Goal: Transaction & Acquisition: Purchase product/service

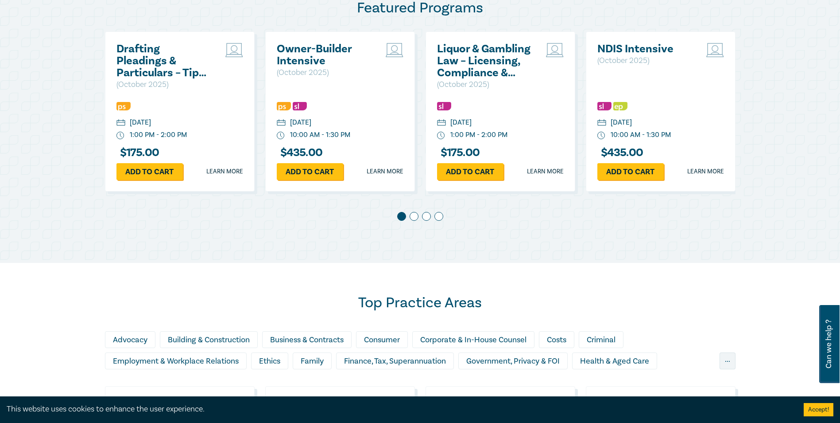
scroll to position [487, 0]
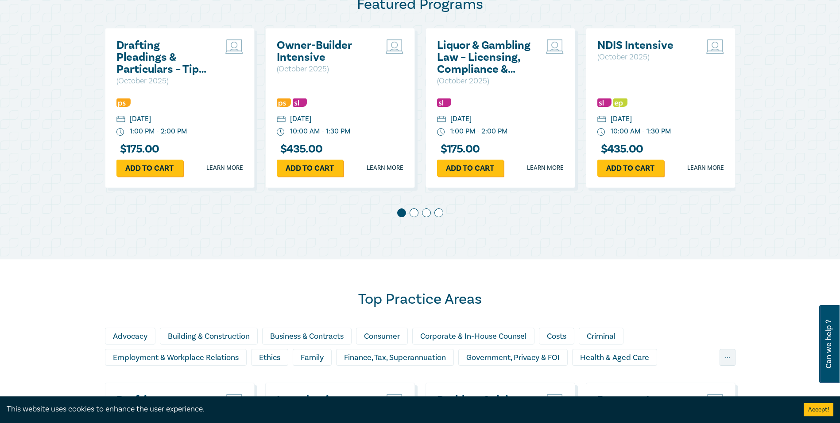
click at [410, 210] on span at bounding box center [414, 212] width 9 height 9
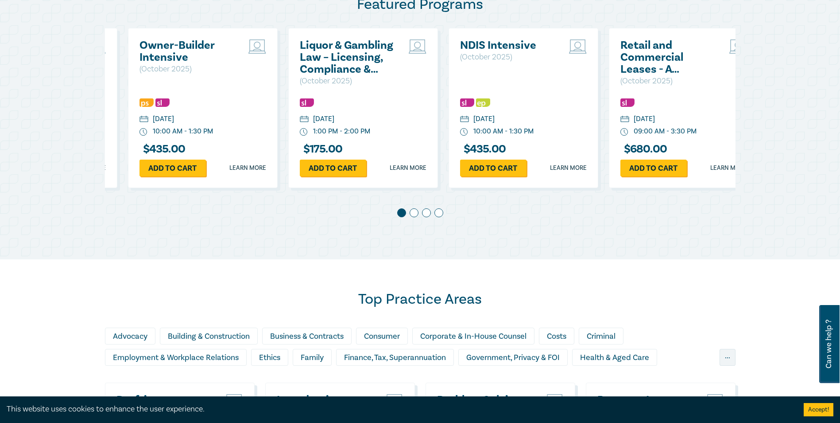
scroll to position [0, 160]
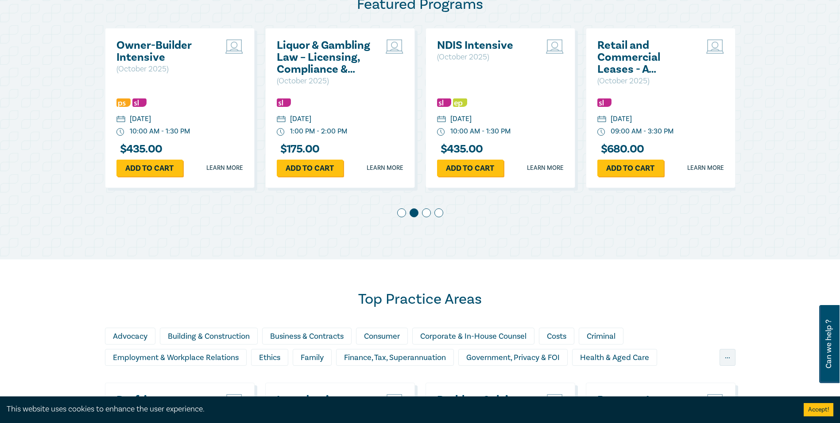
click at [426, 208] on span at bounding box center [426, 212] width 9 height 9
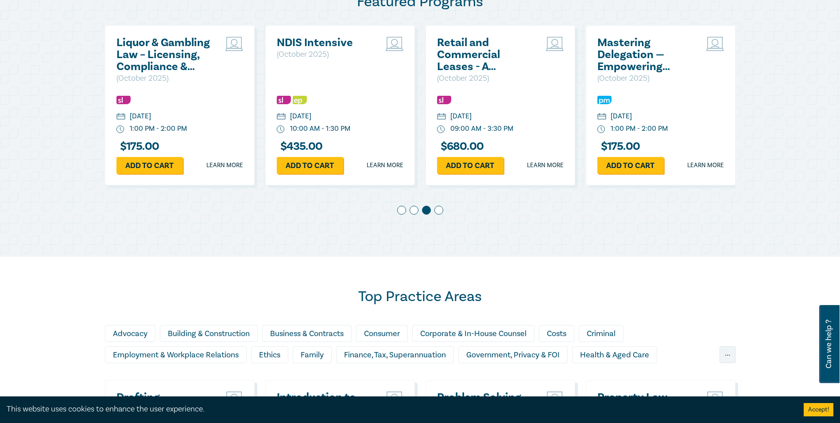
scroll to position [576, 0]
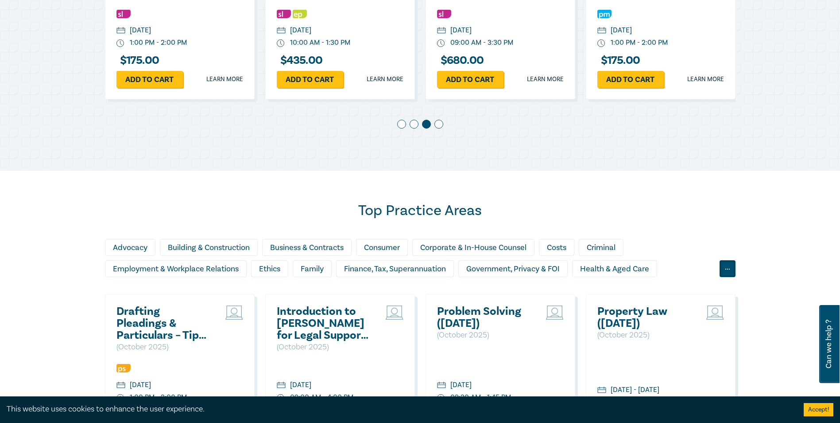
click at [727, 269] on div "..." at bounding box center [728, 268] width 16 height 17
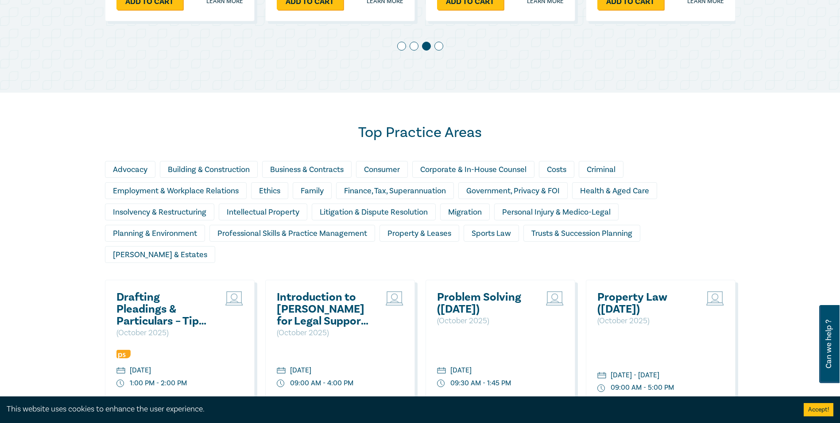
scroll to position [665, 0]
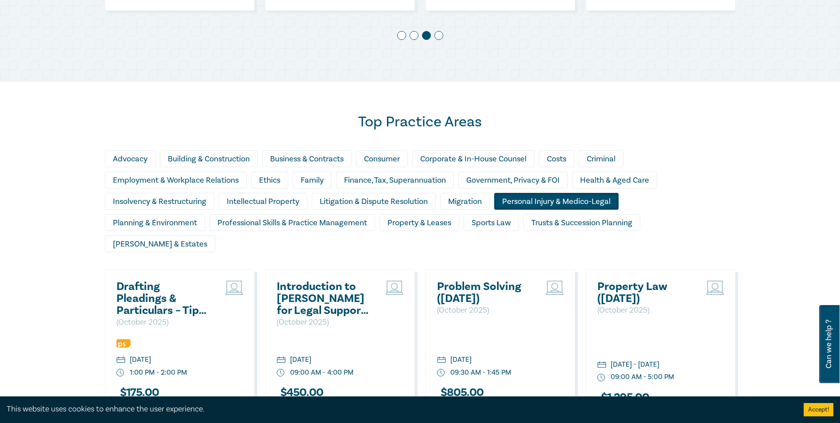
click at [539, 201] on div "Personal Injury & Medico-Legal" at bounding box center [556, 201] width 124 height 17
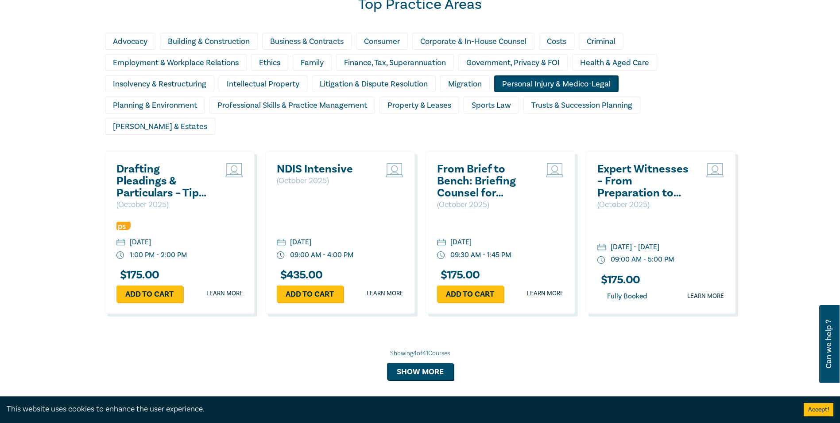
scroll to position [797, 0]
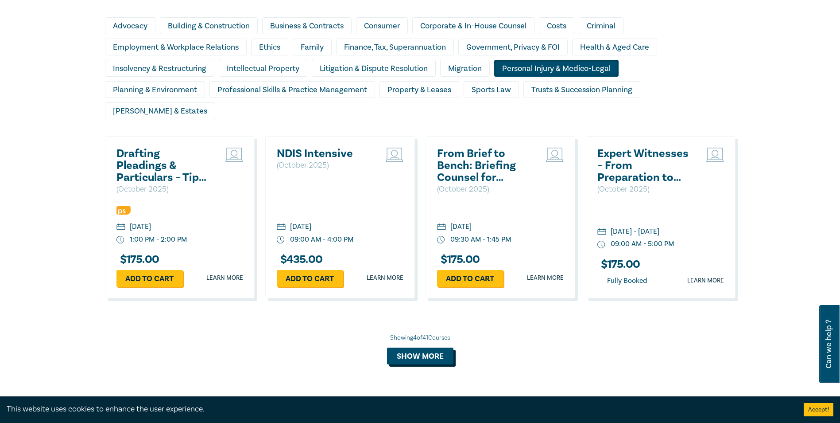
click at [439, 347] on button "Show more" at bounding box center [420, 355] width 66 height 17
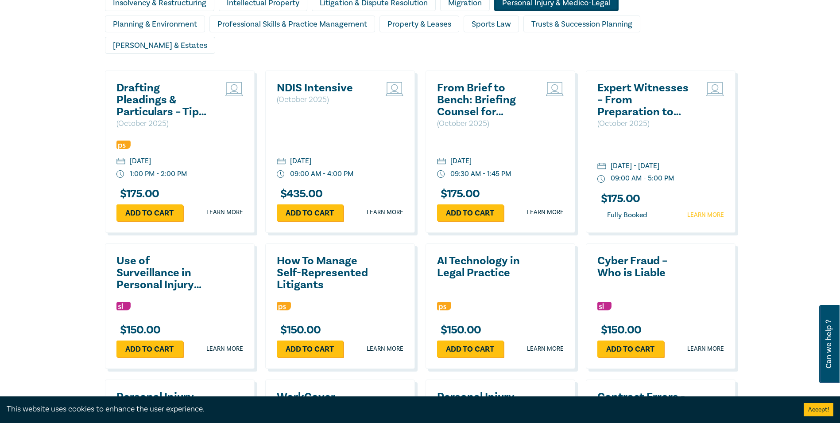
scroll to position [886, 0]
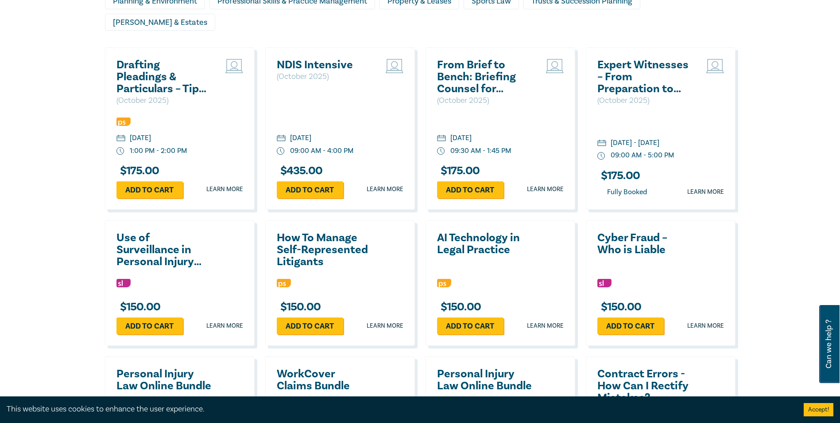
click at [616, 67] on h2 "Expert Witnesses – From Preparation to Examination" at bounding box center [645, 77] width 95 height 36
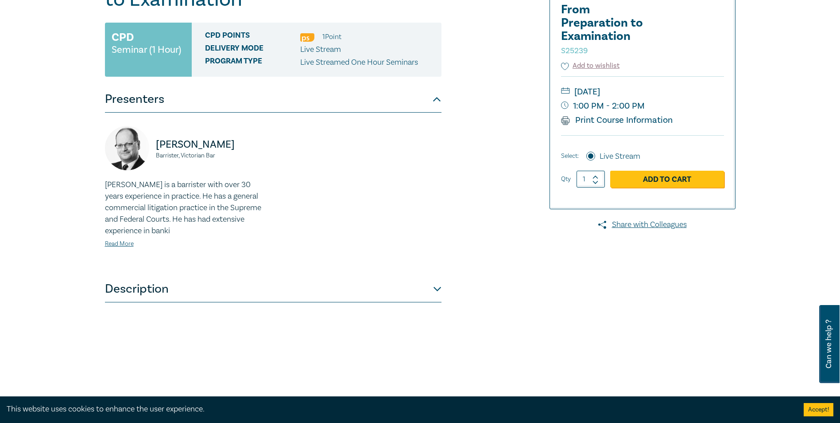
scroll to position [177, 0]
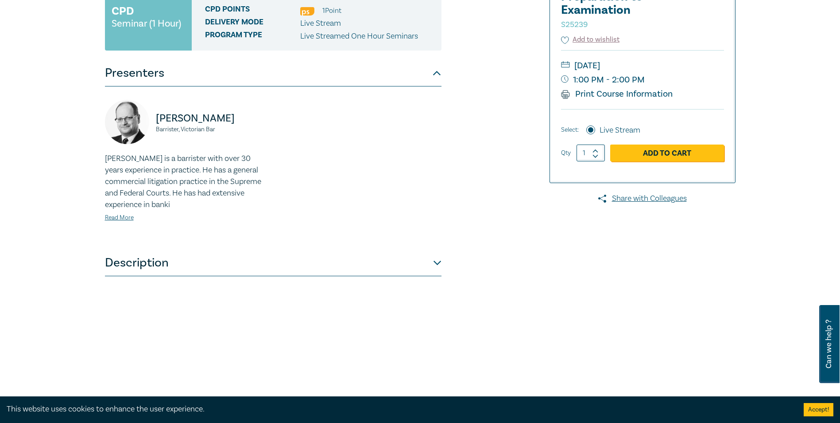
click at [443, 265] on div "Expert Witnesses – From Preparation to Examination S25239 CPD Seminar (1 Hour) …" at bounding box center [314, 160] width 428 height 443
click at [440, 265] on button "Description" at bounding box center [273, 262] width 337 height 27
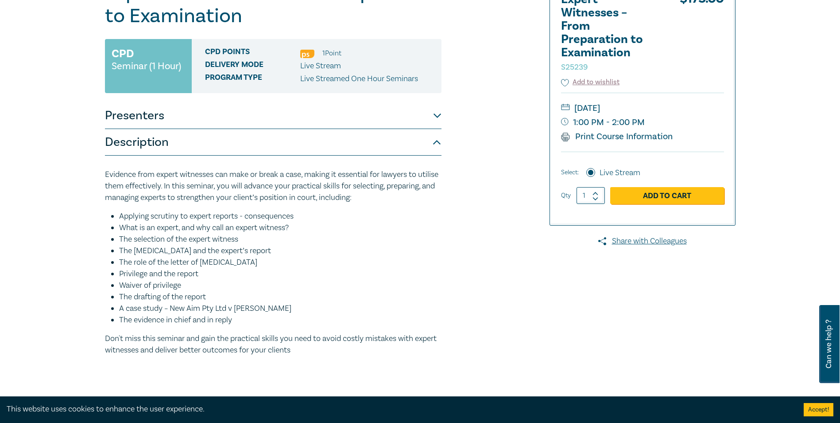
scroll to position [89, 0]
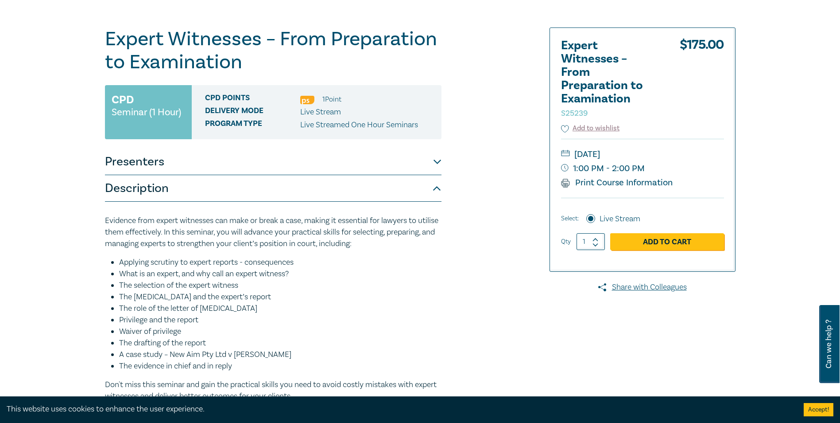
click at [324, 158] on button "Presenters" at bounding box center [273, 161] width 337 height 27
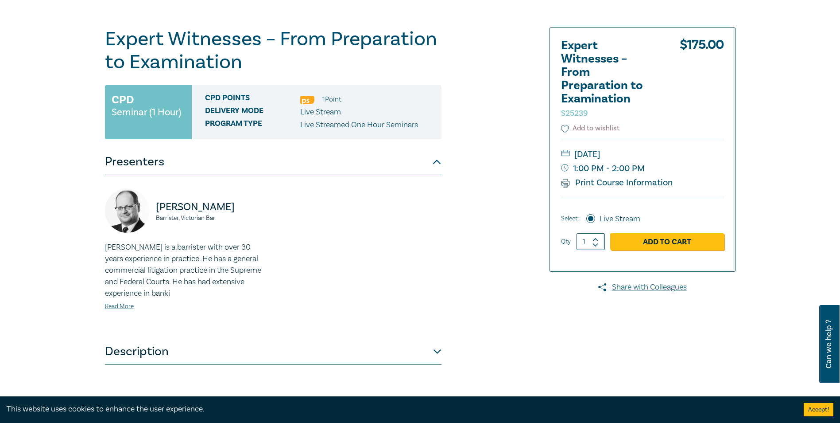
click at [315, 159] on button "Presenters" at bounding box center [273, 161] width 337 height 27
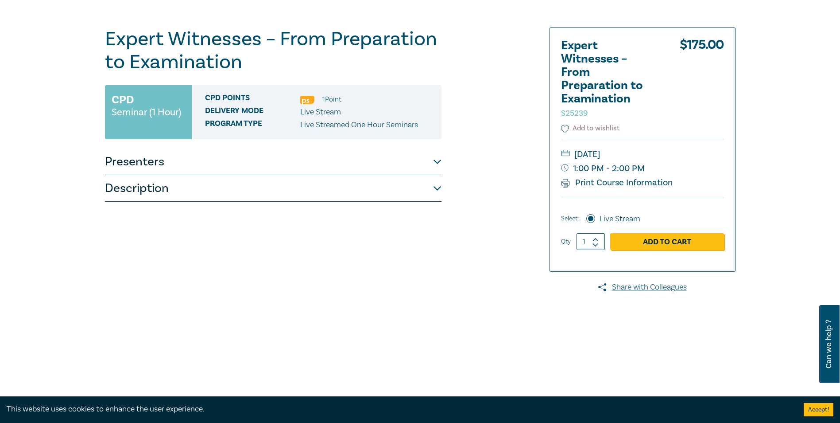
click at [322, 179] on button "Description" at bounding box center [273, 188] width 337 height 27
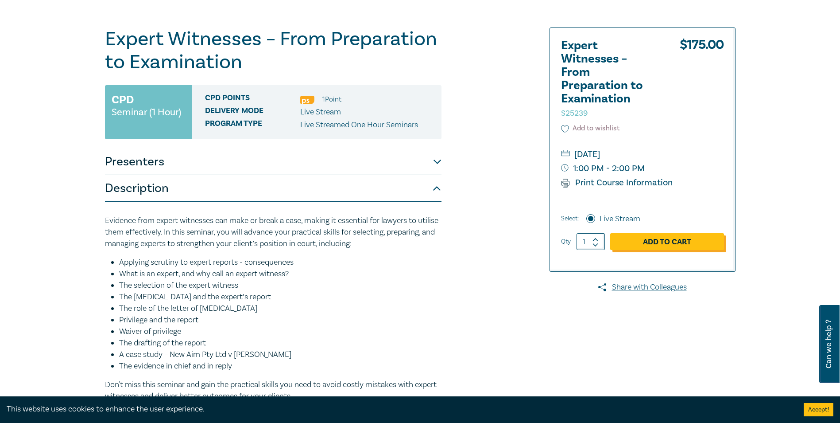
click at [689, 245] on link "Add to Cart" at bounding box center [668, 241] width 114 height 17
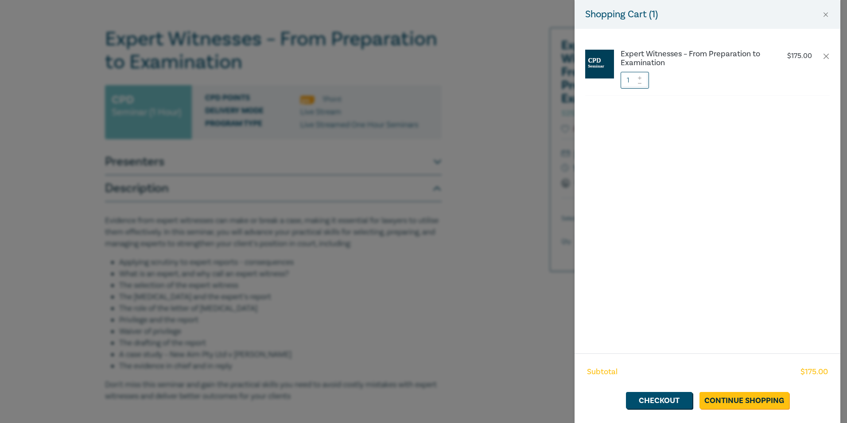
click at [821, 19] on div "Shopping Cart ( 1 )" at bounding box center [708, 14] width 266 height 29
click at [826, 18] on button "Close" at bounding box center [826, 15] width 8 height 8
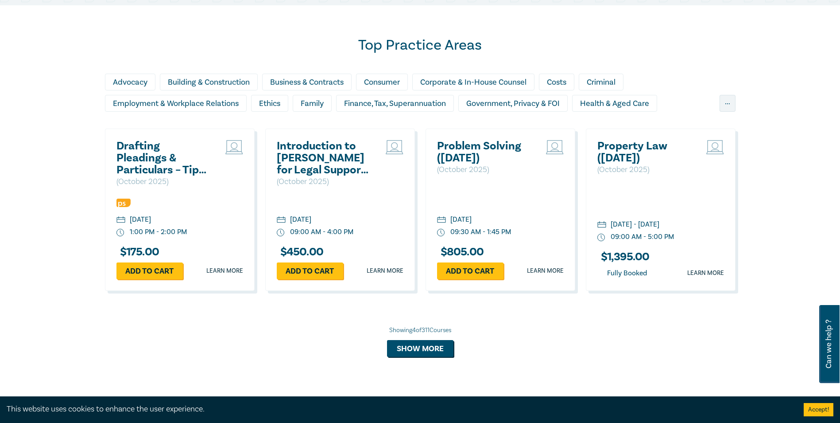
scroll to position [662, 0]
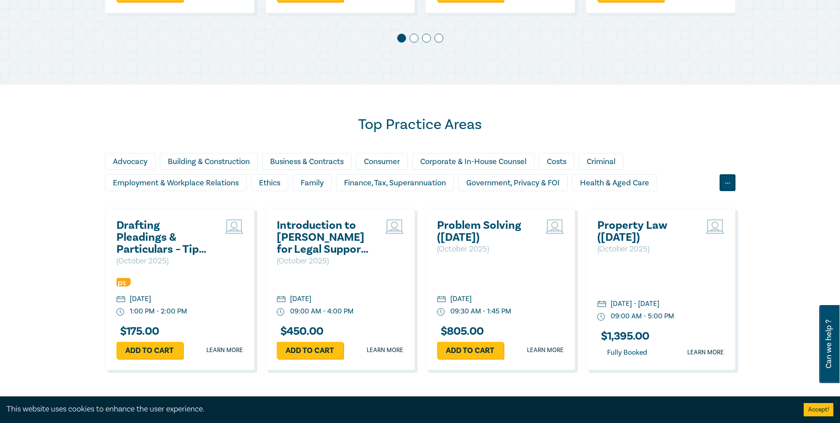
click at [724, 181] on div "..." at bounding box center [728, 182] width 16 height 17
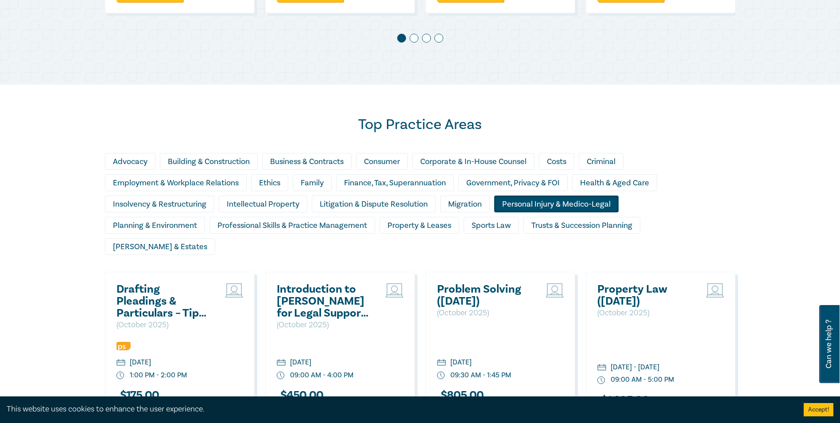
click at [560, 202] on div "Personal Injury & Medico-Legal" at bounding box center [556, 203] width 124 height 17
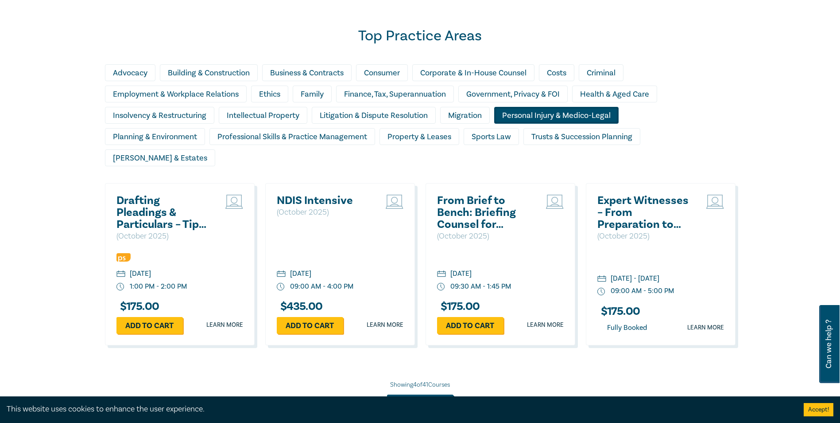
scroll to position [795, 0]
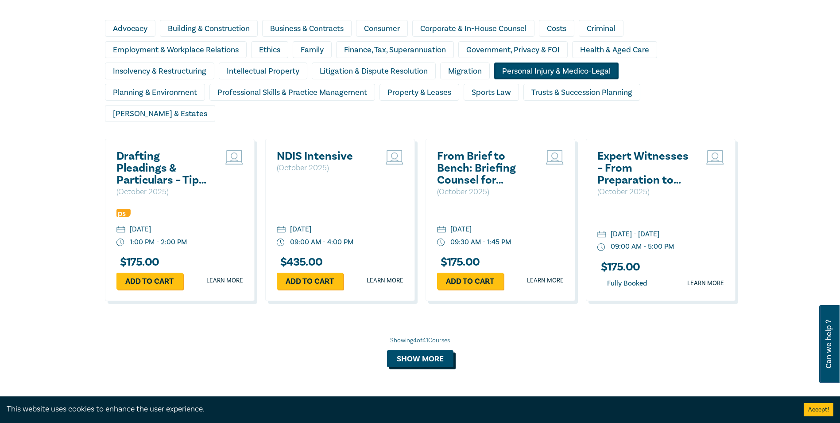
click at [424, 350] on button "Show more" at bounding box center [420, 358] width 66 height 17
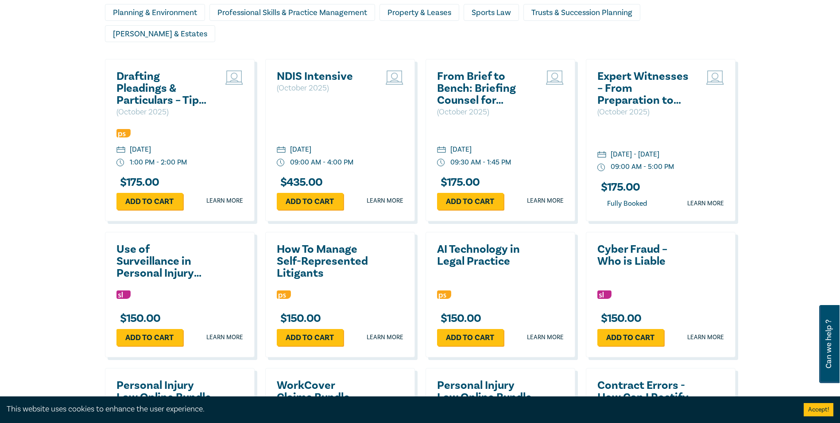
scroll to position [839, 0]
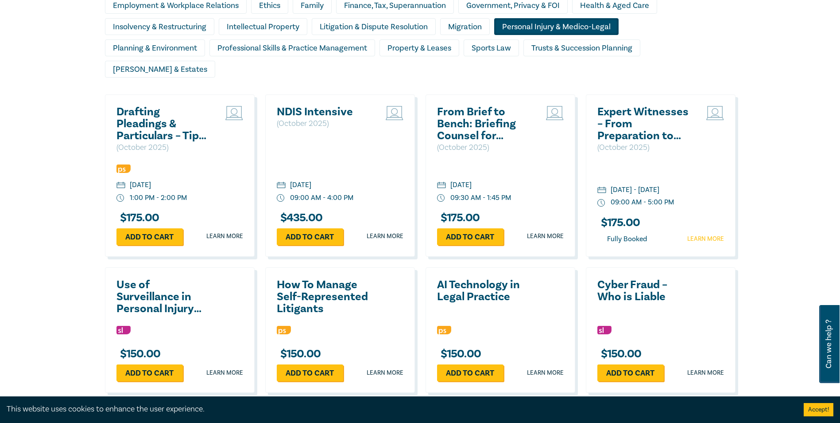
click at [713, 234] on link "Learn more" at bounding box center [706, 238] width 37 height 9
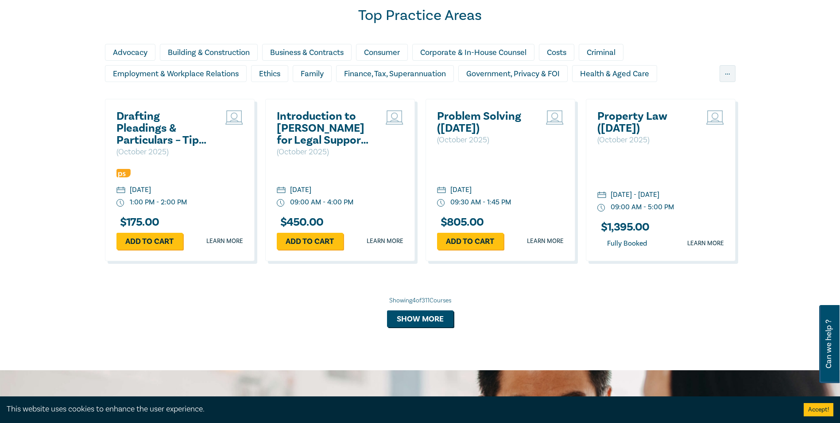
scroll to position [706, 0]
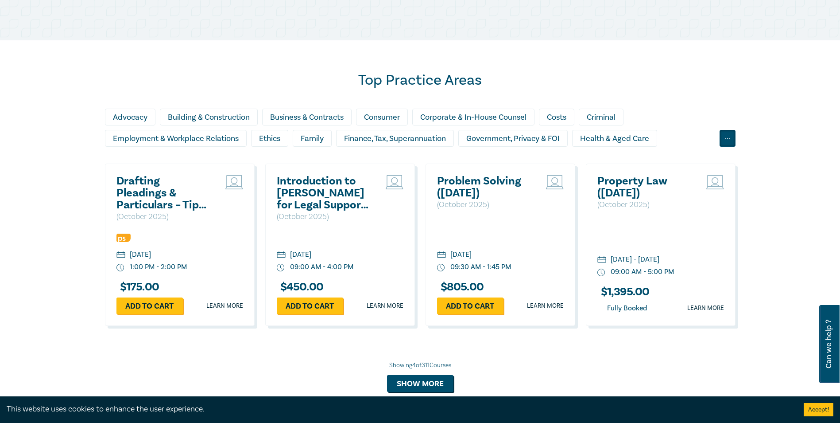
click at [738, 140] on div "Top Practice Areas Advocacy Building & Construction Business & Contracts Consum…" at bounding box center [421, 231] width 642 height 320
click at [731, 140] on div "..." at bounding box center [728, 138] width 16 height 17
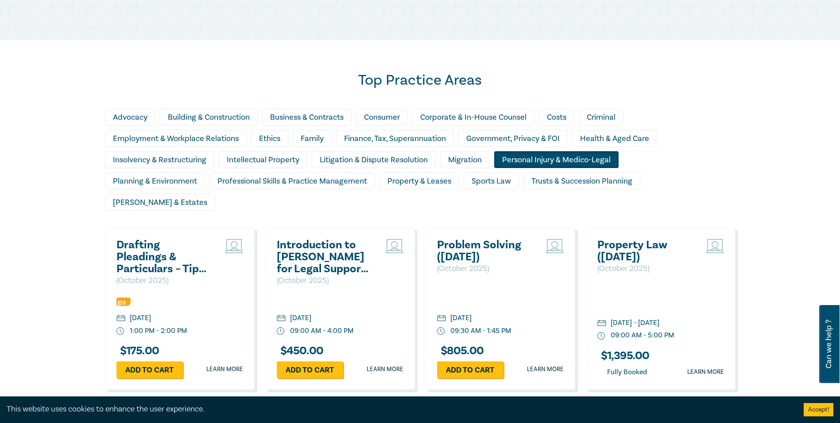
click at [534, 157] on div "Personal Injury & Medico-Legal" at bounding box center [556, 159] width 124 height 17
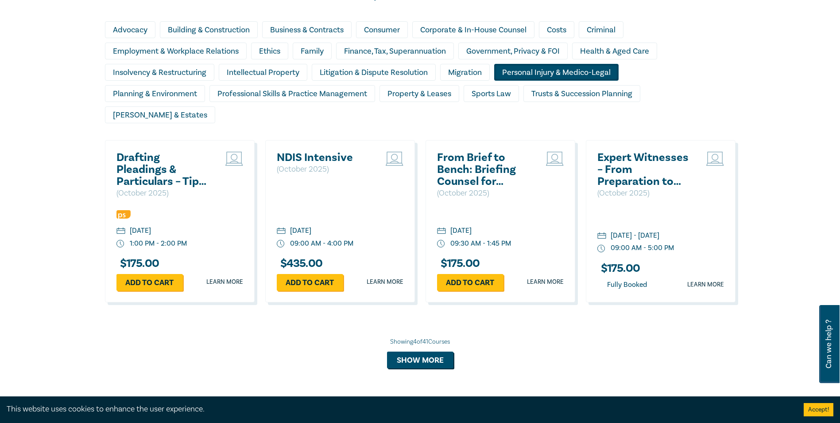
scroll to position [795, 0]
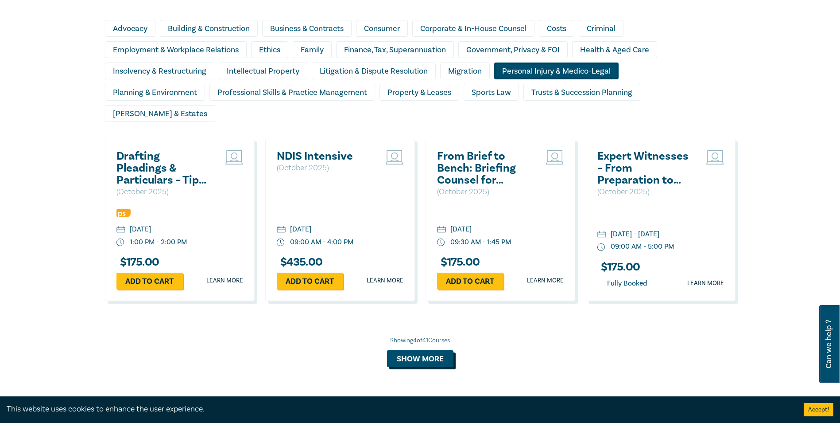
click at [443, 350] on button "Show more" at bounding box center [420, 358] width 66 height 17
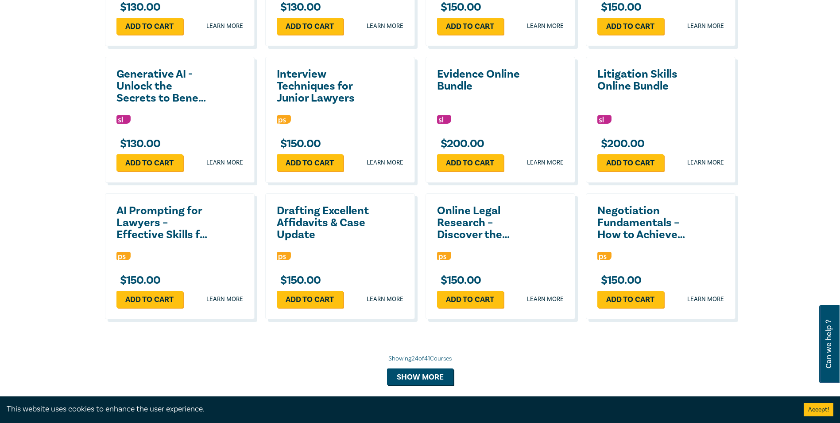
scroll to position [1459, 0]
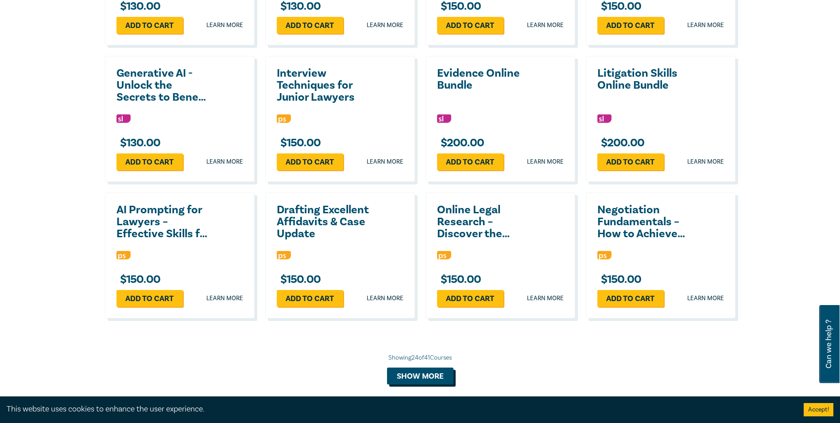
click at [431, 367] on button "Show more" at bounding box center [420, 375] width 66 height 17
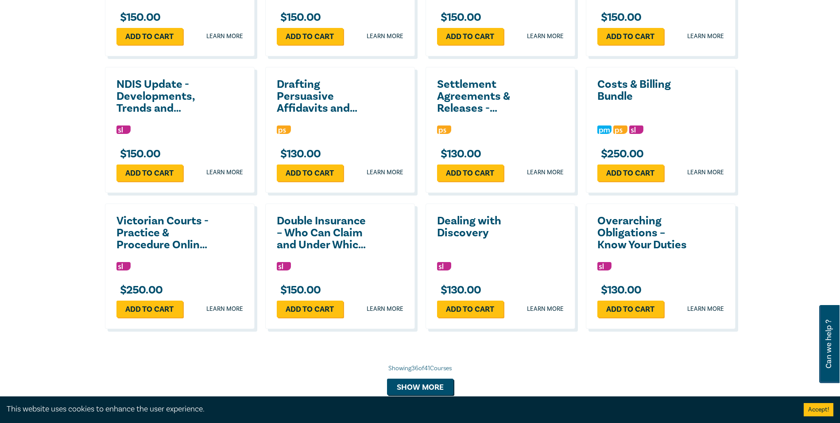
scroll to position [1858, 0]
click at [444, 378] on button "Show more" at bounding box center [420, 386] width 66 height 17
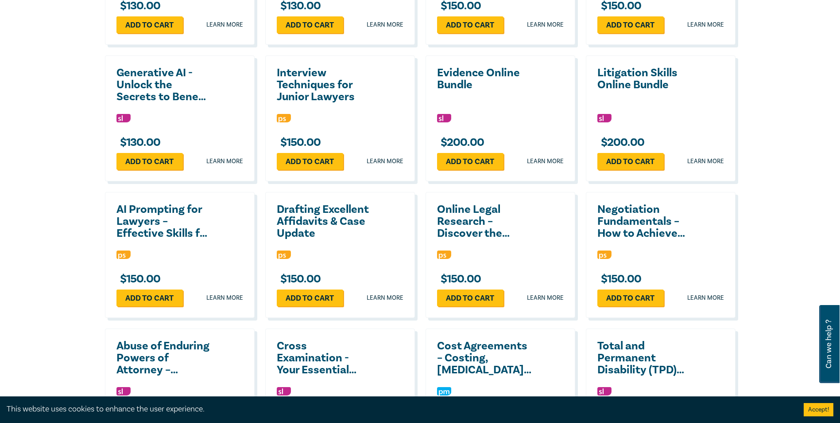
scroll to position [1459, 0]
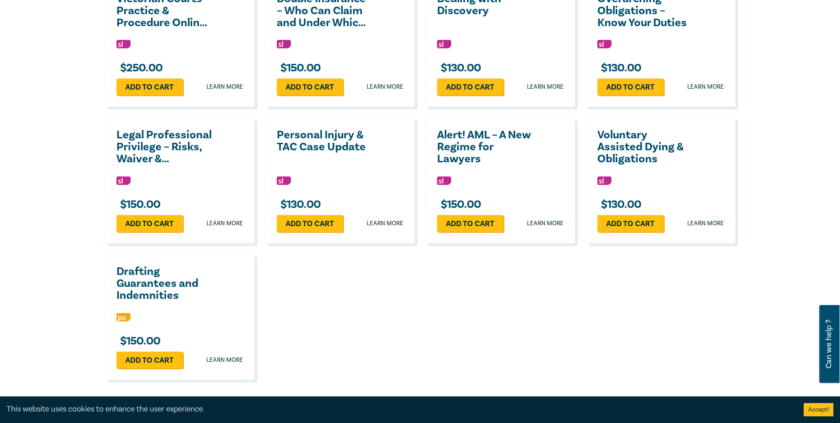
click at [153, 279] on h2 "Drafting Guarantees and Indemnities" at bounding box center [164, 283] width 95 height 36
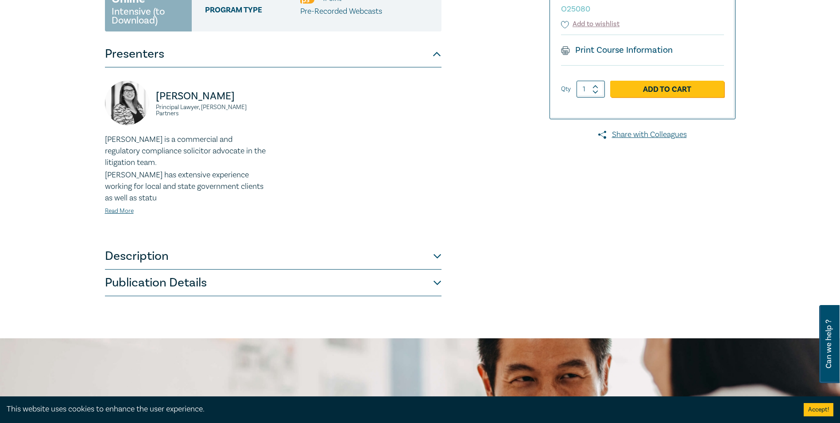
scroll to position [177, 0]
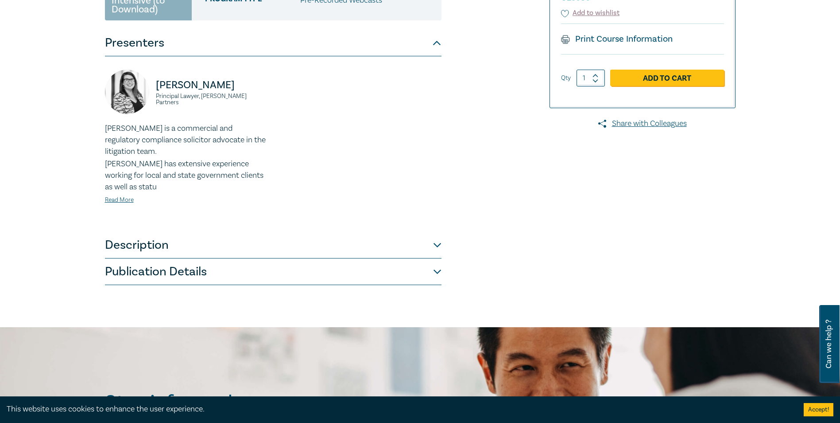
click at [183, 250] on button "Description" at bounding box center [273, 245] width 337 height 27
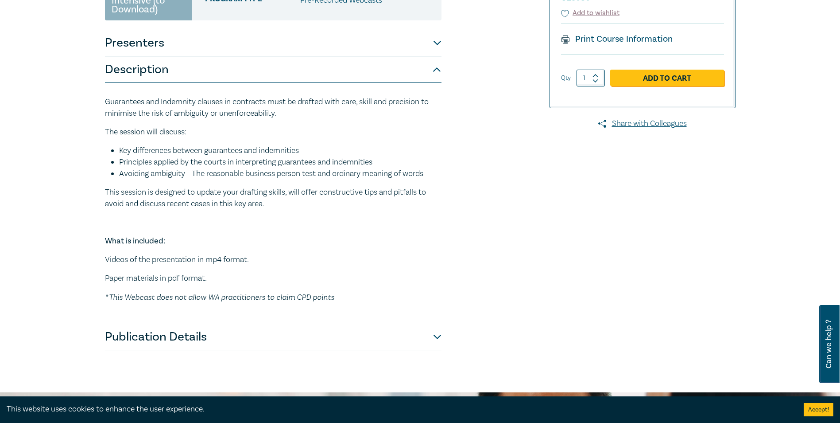
scroll to position [44, 0]
